Goal: Information Seeking & Learning: Learn about a topic

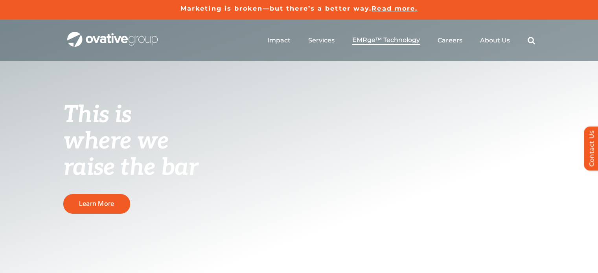
click at [380, 37] on span "EMRge™ Technology" at bounding box center [386, 40] width 68 height 8
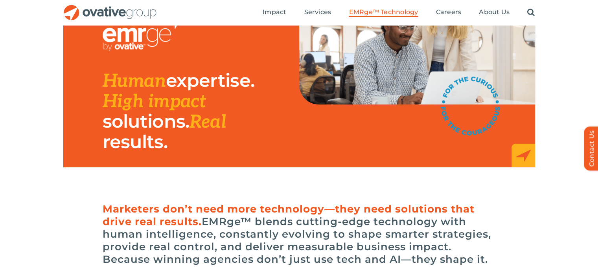
scroll to position [58, 0]
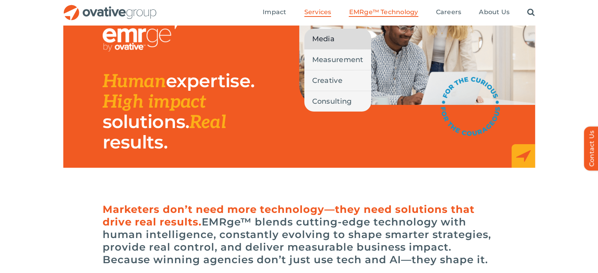
click at [328, 37] on span "Media" at bounding box center [323, 38] width 22 height 11
